Goal: Task Accomplishment & Management: Manage account settings

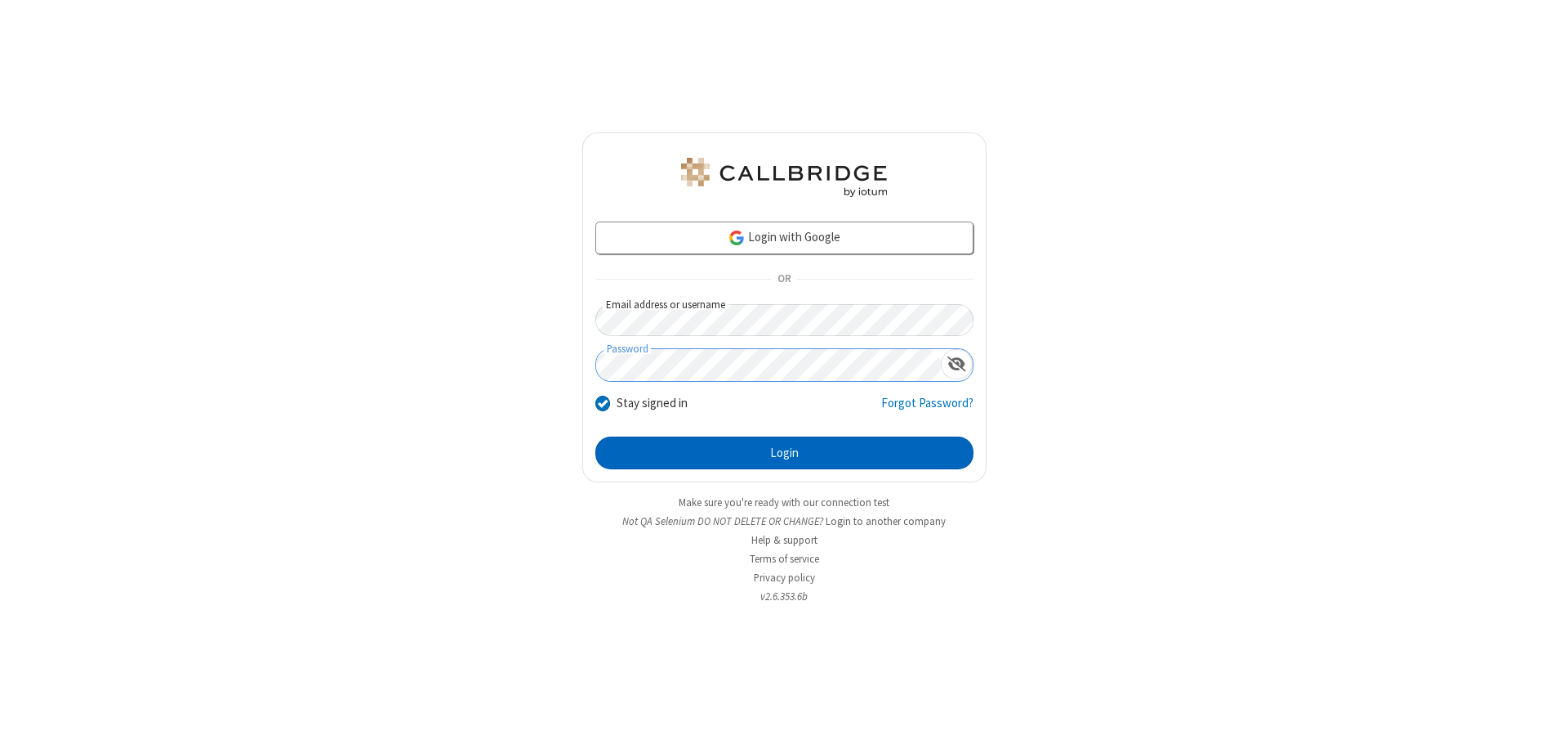
click at [784, 453] on button "Login" at bounding box center [784, 453] width 378 height 33
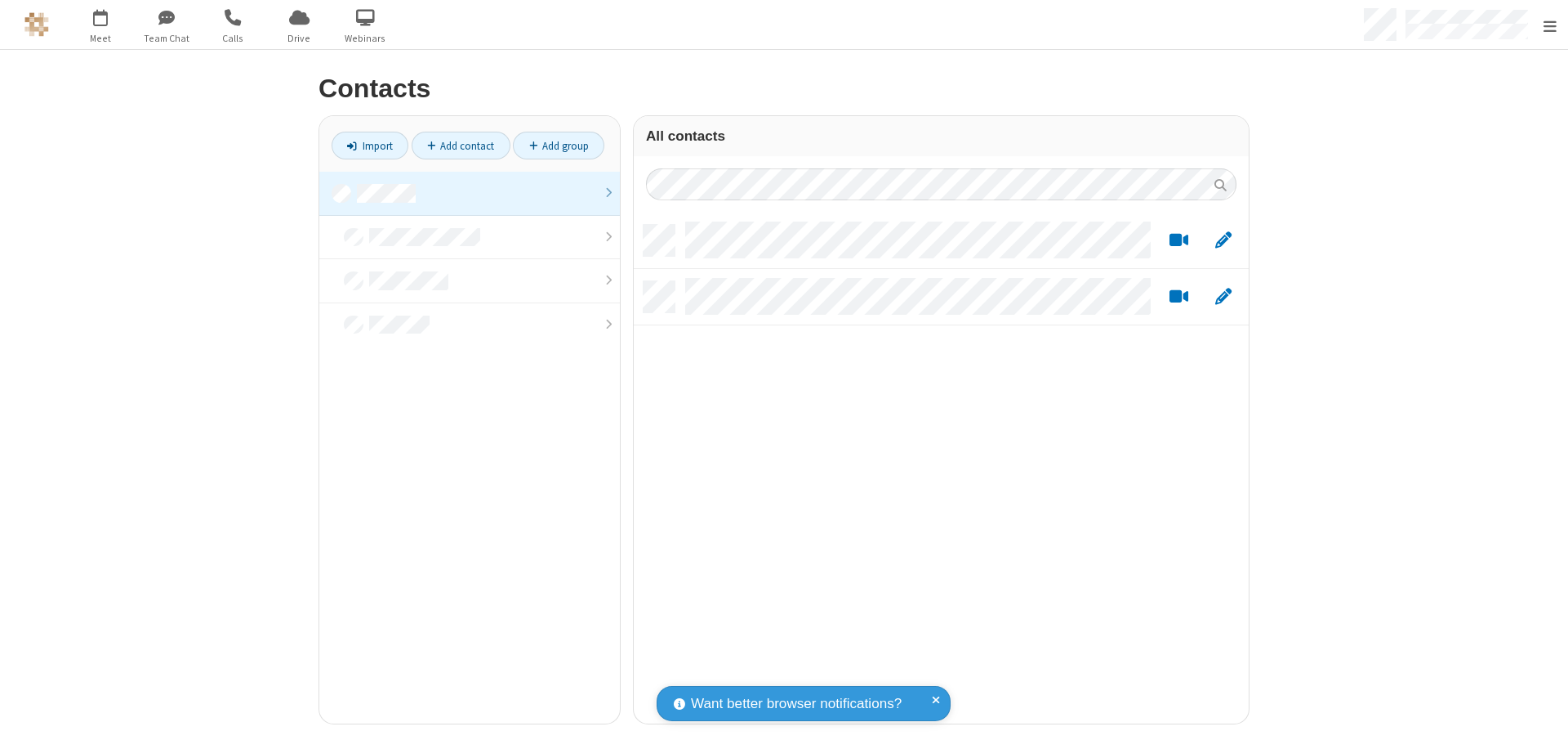
scroll to position [498, 603]
click at [463, 193] on link at bounding box center [469, 193] width 301 height 44
click at [454, 145] on link "Add contact" at bounding box center [461, 146] width 99 height 28
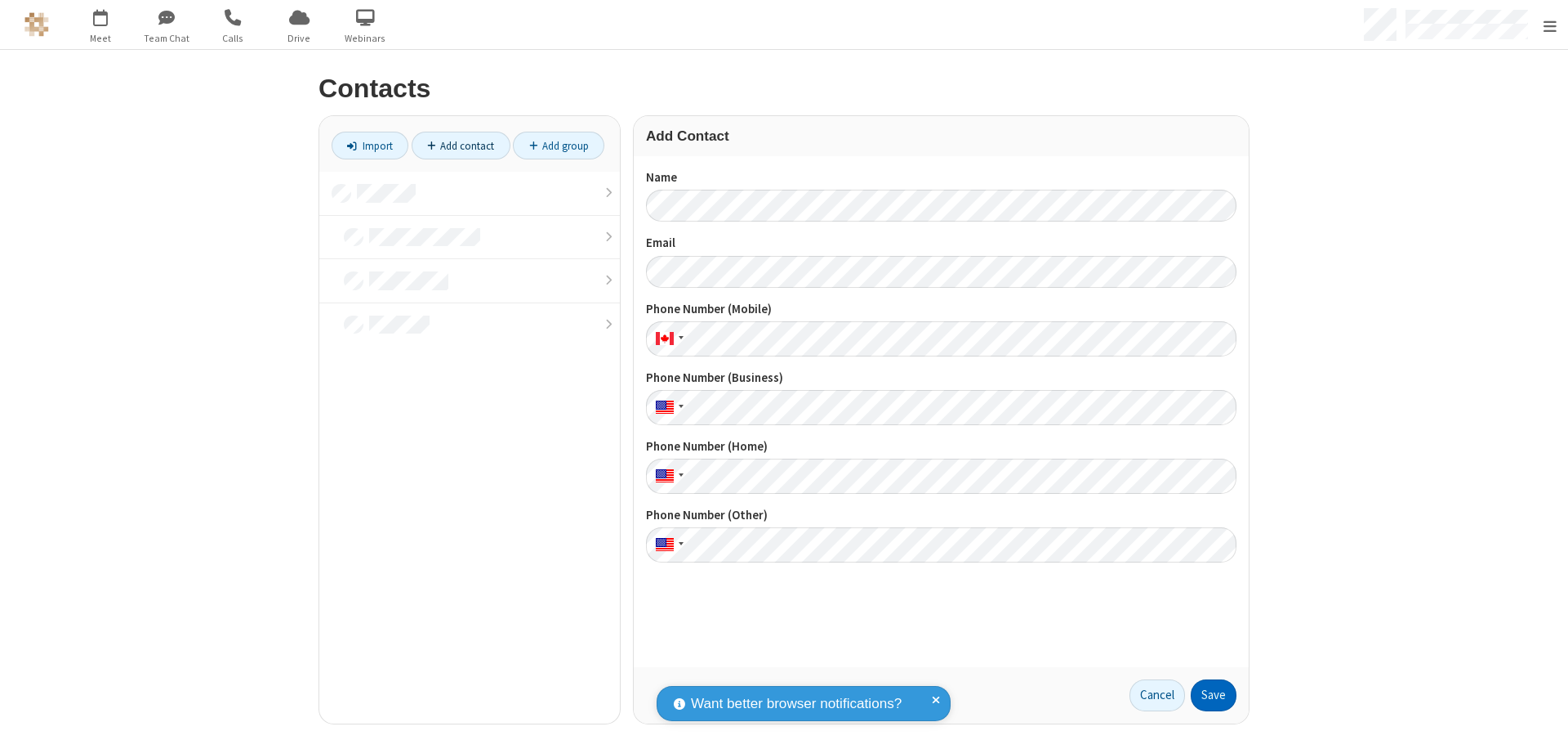
click at [1207, 695] on button "Save" at bounding box center [1213, 695] width 45 height 33
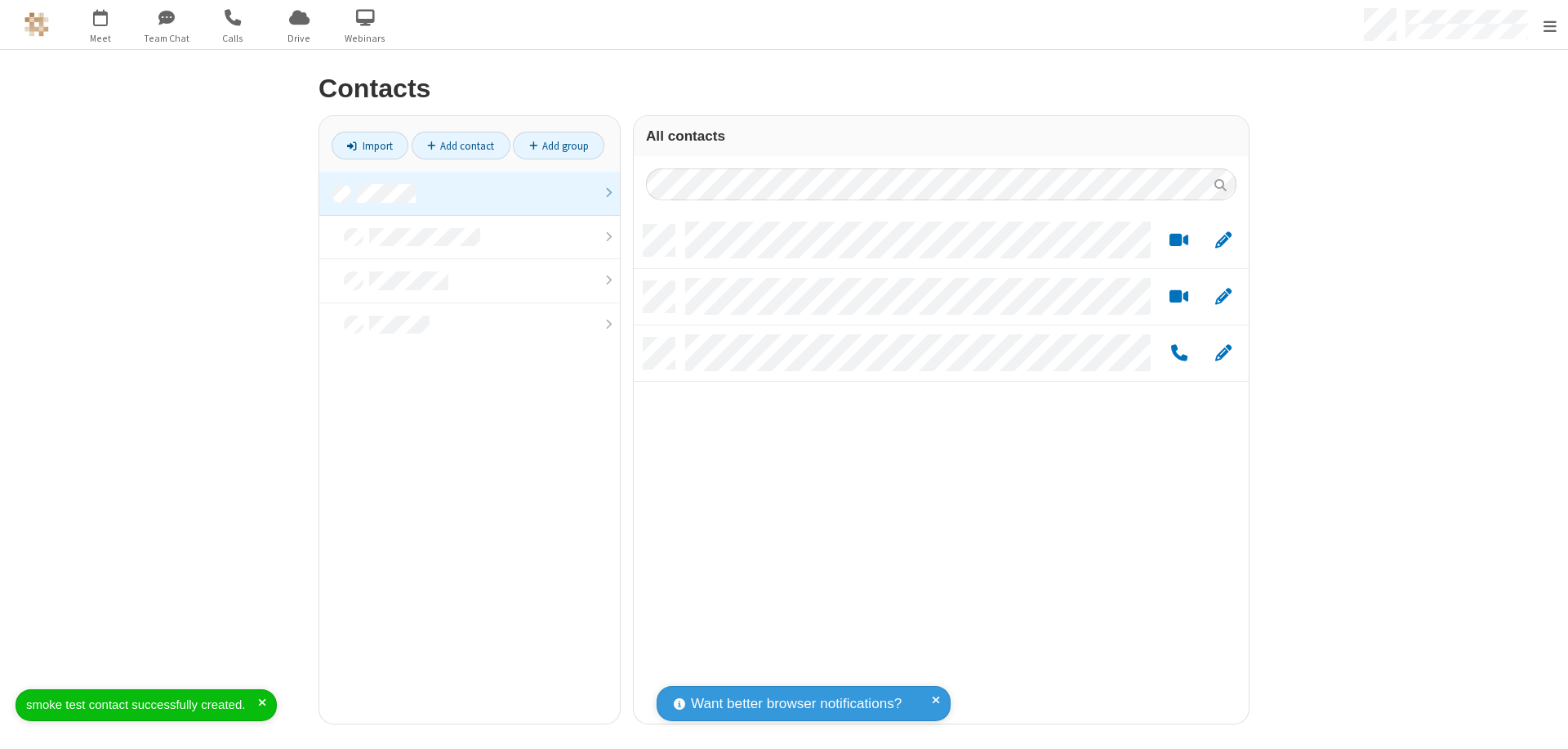
scroll to position [13, 13]
